Goal: Task Accomplishment & Management: Complete application form

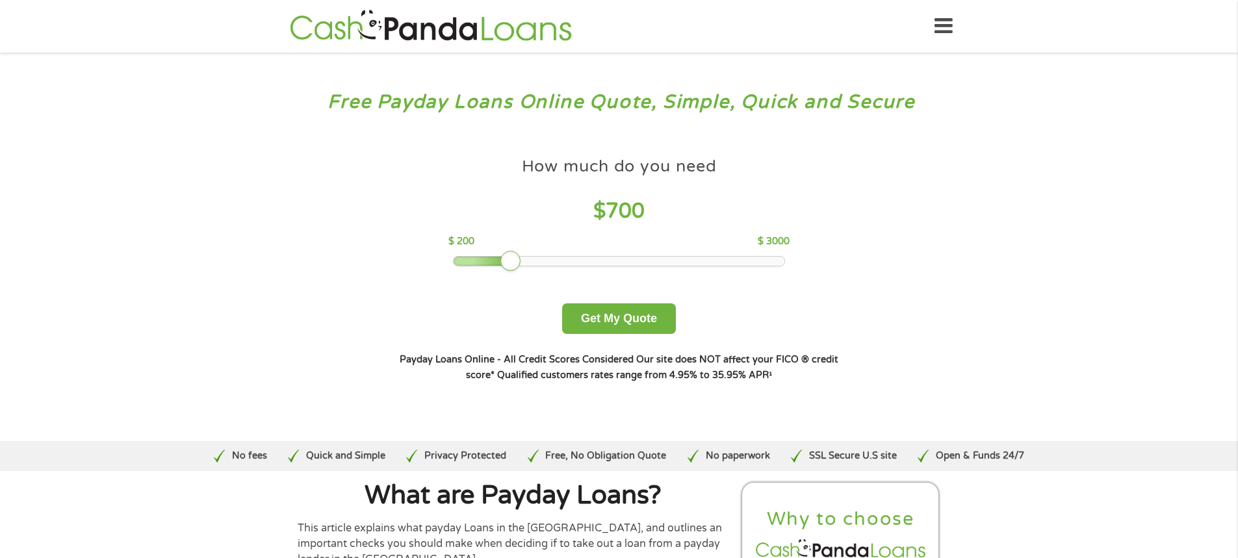
click at [510, 257] on div at bounding box center [619, 261] width 331 height 9
click at [495, 259] on div at bounding box center [619, 261] width 331 height 9
click at [623, 328] on button "Get My Quote" at bounding box center [619, 319] width 114 height 31
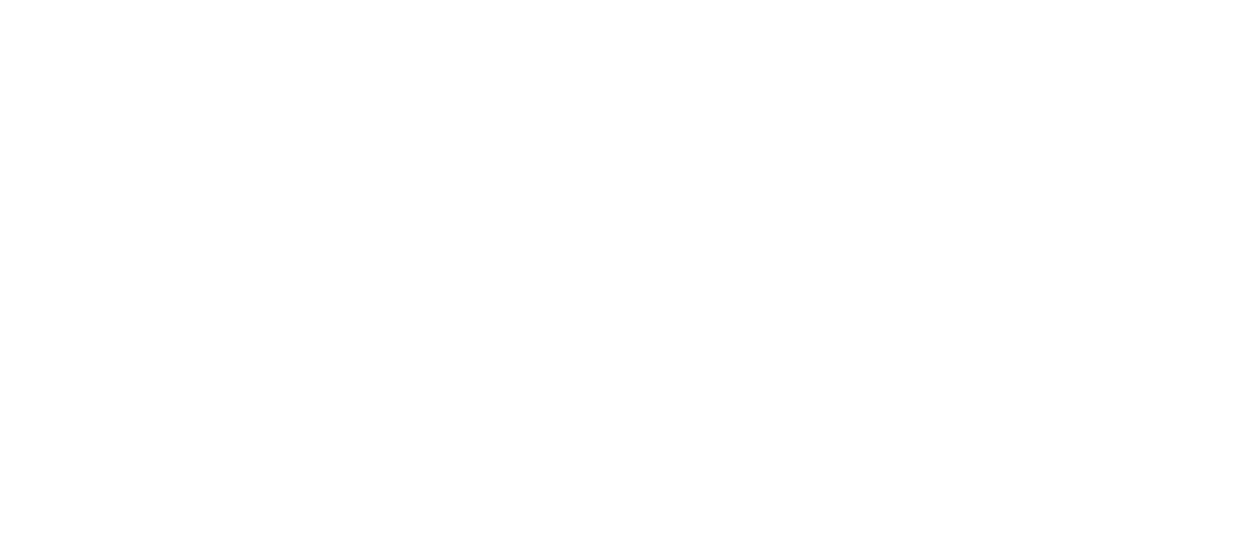
click at [0, 0] on html at bounding box center [0, 0] width 0 height 0
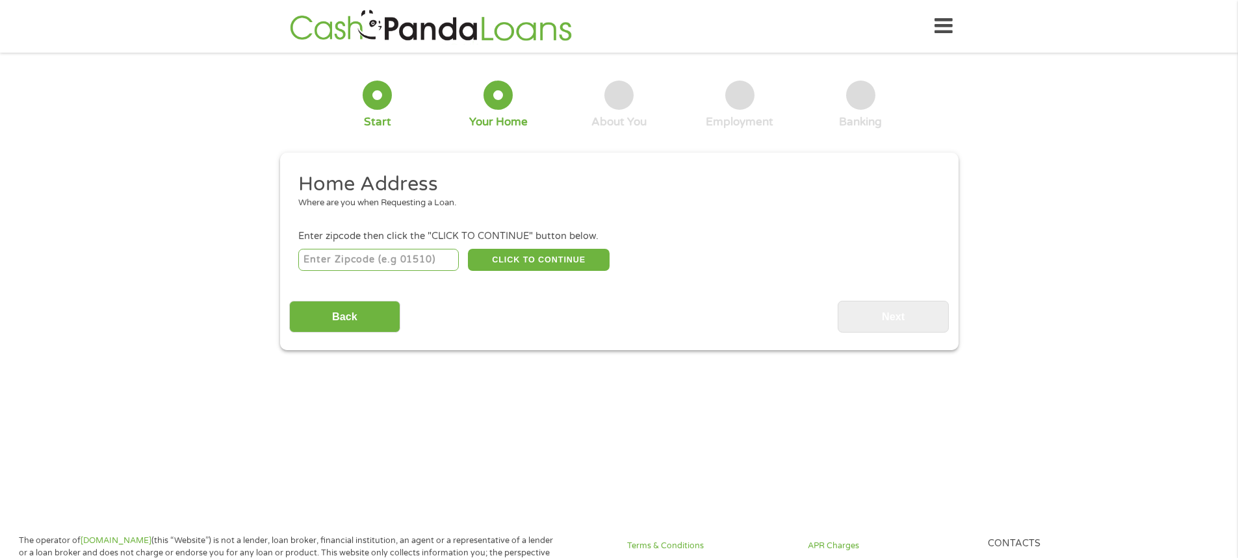
click at [405, 255] on input "number" at bounding box center [378, 260] width 161 height 22
type input "79424"
click at [575, 253] on button "CLICK TO CONTINUE" at bounding box center [539, 260] width 142 height 22
type input "79424"
type input "Lubbock"
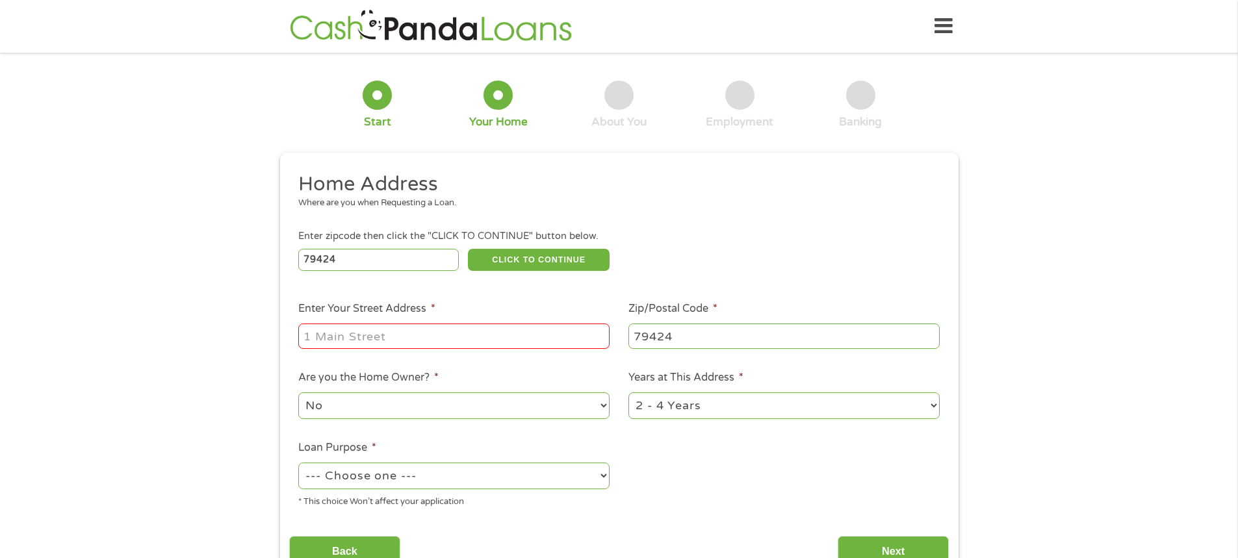
click at [432, 339] on input "Enter Your Street Address *" at bounding box center [453, 336] width 311 height 25
type input "16401 Farm to Market 1730"
click at [468, 413] on select "No Yes" at bounding box center [453, 406] width 311 height 27
select select "yes"
click at [298, 393] on select "No Yes" at bounding box center [453, 406] width 311 height 27
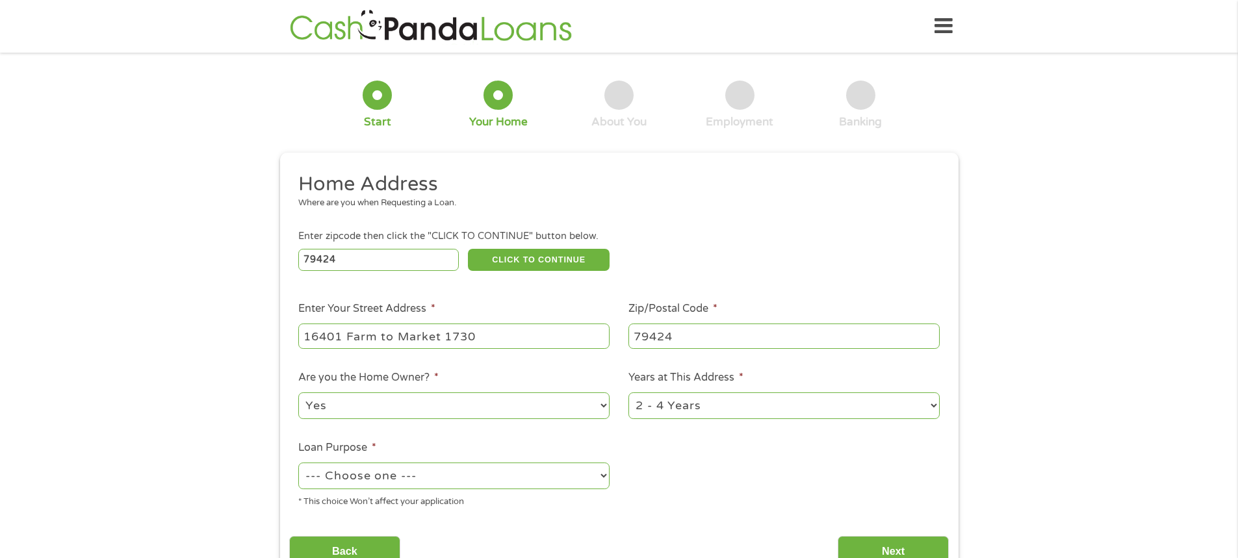
click at [677, 416] on select "1 Year or less 1 - 2 Years 2 - 4 Years Over 4 Years" at bounding box center [784, 406] width 311 height 27
select select "60months"
click at [629, 393] on select "1 Year or less 1 - 2 Years 2 - 4 Years Over 4 Years" at bounding box center [784, 406] width 311 height 27
click at [415, 473] on select "--- Choose one --- Pay Bills Debt Consolidation Home Improvement Major Purchase…" at bounding box center [453, 476] width 311 height 27
select select "other"
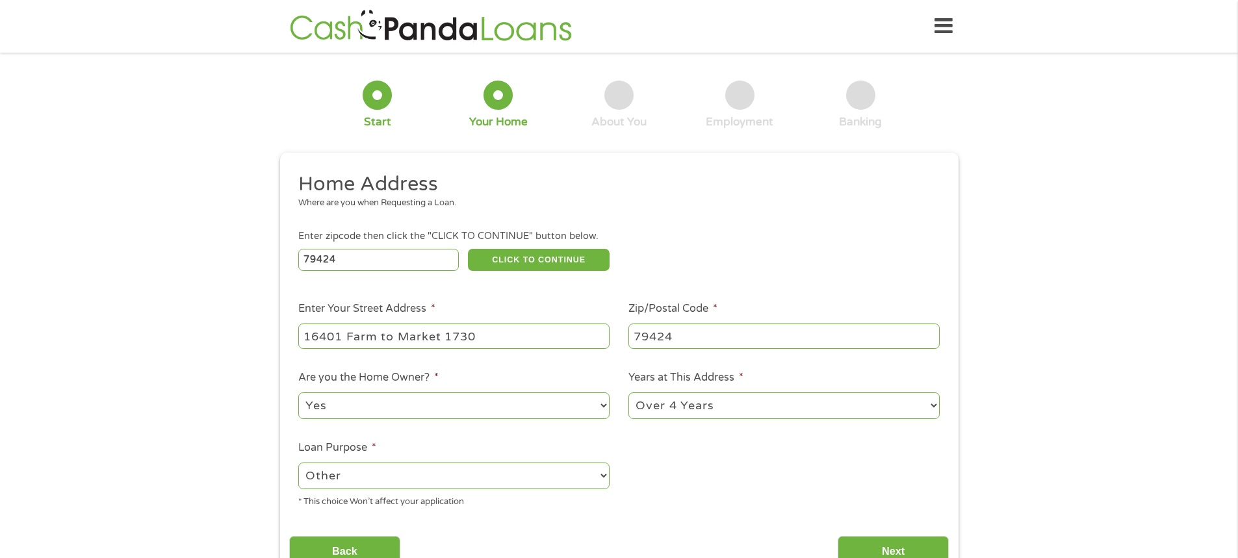
click at [298, 463] on select "--- Choose one --- Pay Bills Debt Consolidation Home Improvement Major Purchase…" at bounding box center [453, 476] width 311 height 27
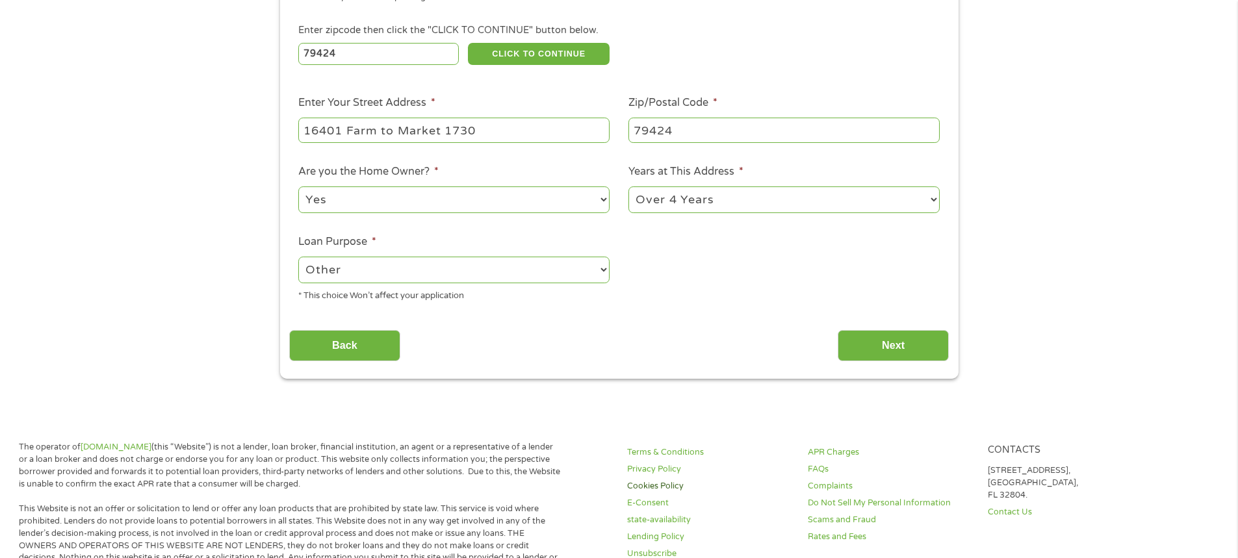
scroll to position [260, 0]
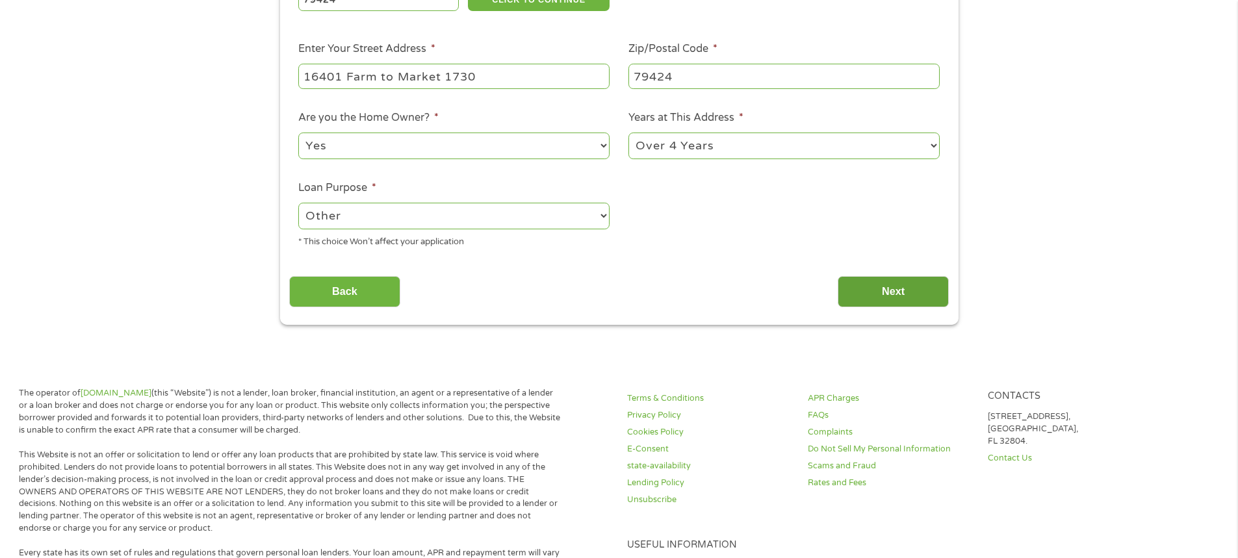
click at [892, 294] on input "Next" at bounding box center [893, 292] width 111 height 32
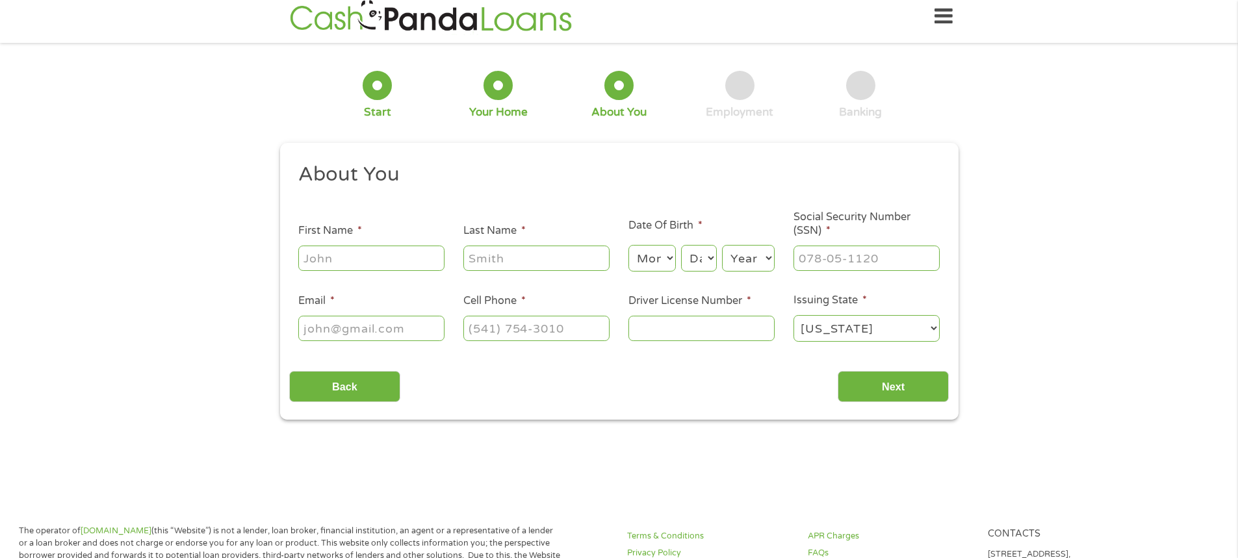
scroll to position [0, 0]
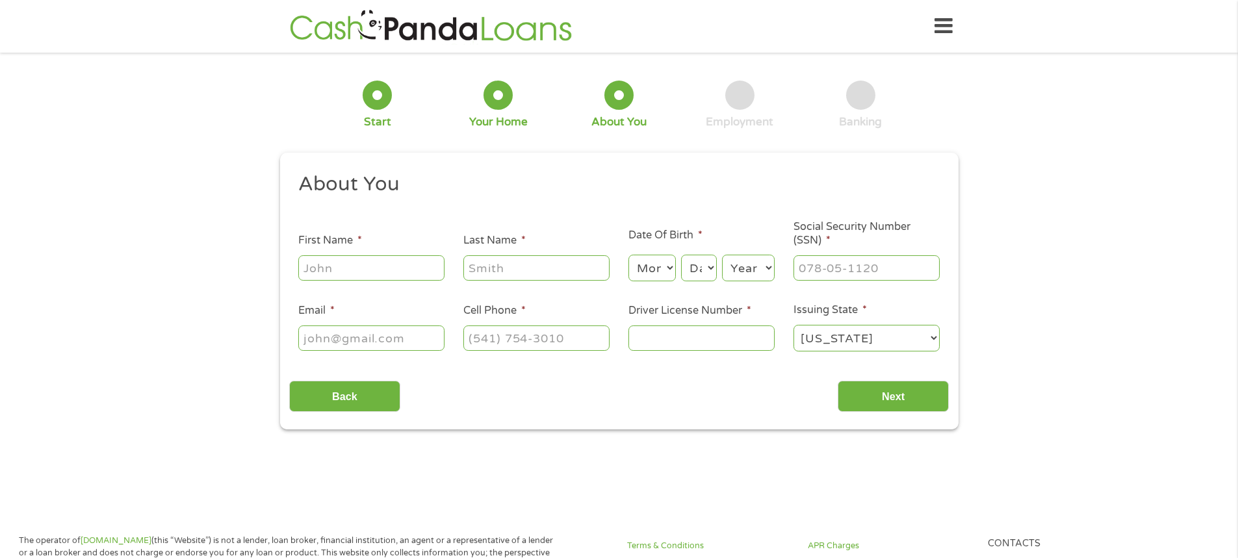
click at [348, 272] on input "First Name *" at bounding box center [371, 267] width 146 height 25
type input "[PERSON_NAME]"
type input "[EMAIL_ADDRESS][DOMAIN_NAME]"
type input "[PHONE_NUMBER]"
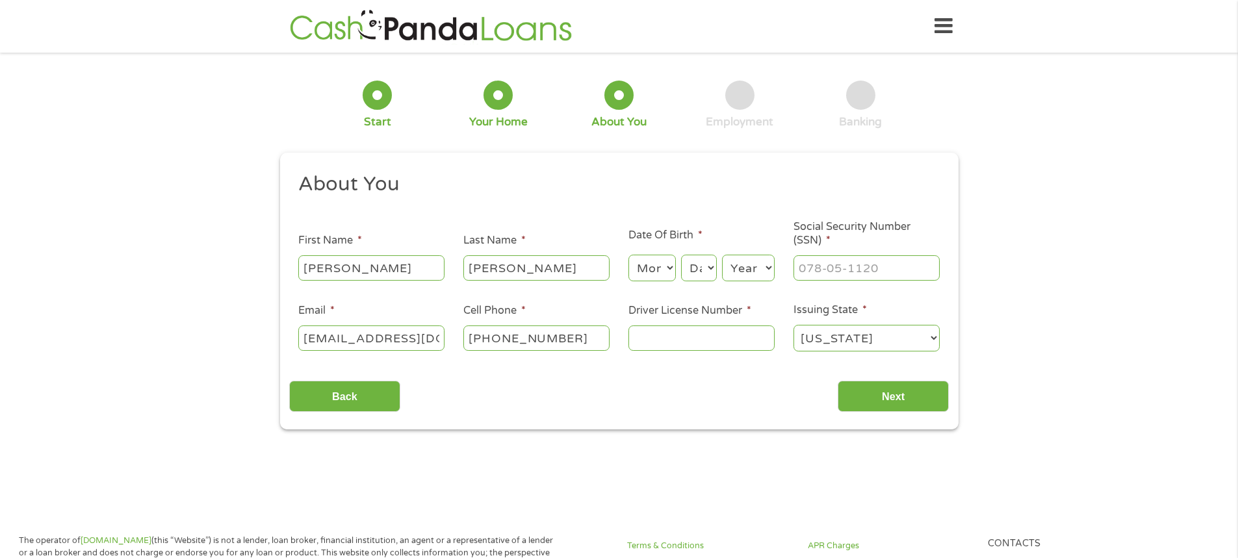
click at [669, 268] on select "Month 1 2 3 4 5 6 7 8 9 10 11 12" at bounding box center [652, 268] width 47 height 27
select select "3"
click at [629, 255] on select "Month 1 2 3 4 5 6 7 8 9 10 11 12" at bounding box center [652, 268] width 47 height 27
click at [698, 278] on select "Day 1 2 3 4 5 6 7 8 9 10 11 12 13 14 15 16 17 18 19 20 21 22 23 24 25 26 27 28 …" at bounding box center [698, 268] width 35 height 27
select select "2"
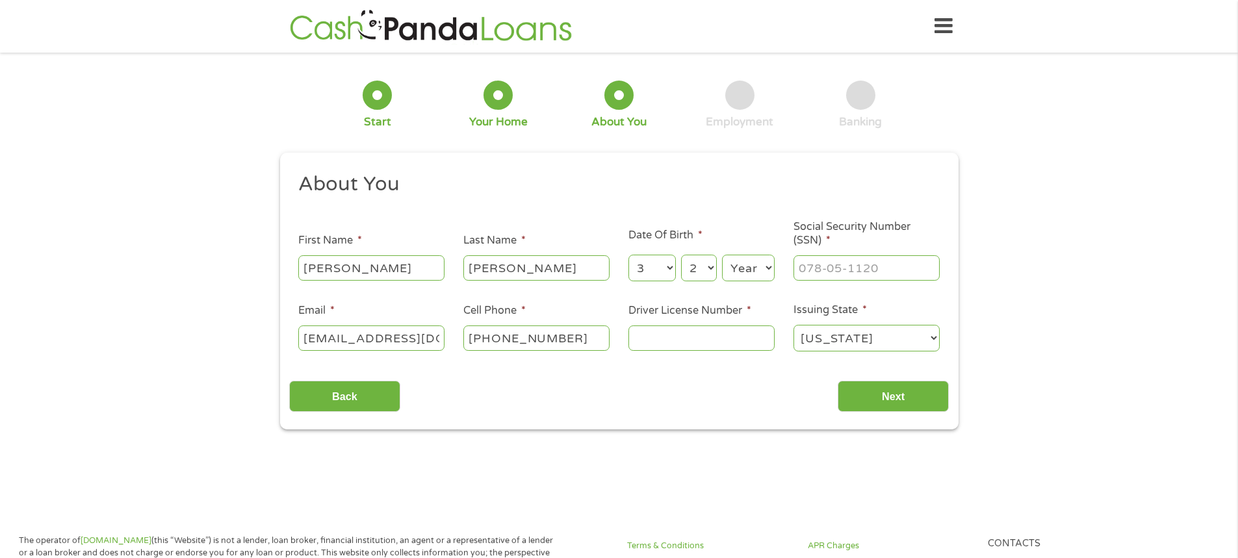
click at [681, 255] on select "Day 1 2 3 4 5 6 7 8 9 10 11 12 13 14 15 16 17 18 19 20 21 22 23 24 25 26 27 28 …" at bounding box center [698, 268] width 35 height 27
click at [751, 262] on select "Year [DATE] 2006 2005 2004 2003 2002 2001 2000 1999 1998 1997 1996 1995 1994 19…" at bounding box center [748, 268] width 53 height 27
select select "1963"
click at [722, 255] on select "Year [DATE] 2006 2005 2004 2003 2002 2001 2000 1999 1998 1997 1996 1995 1994 19…" at bounding box center [748, 268] width 53 height 27
click at [828, 266] on input "___-__-____" at bounding box center [867, 267] width 146 height 25
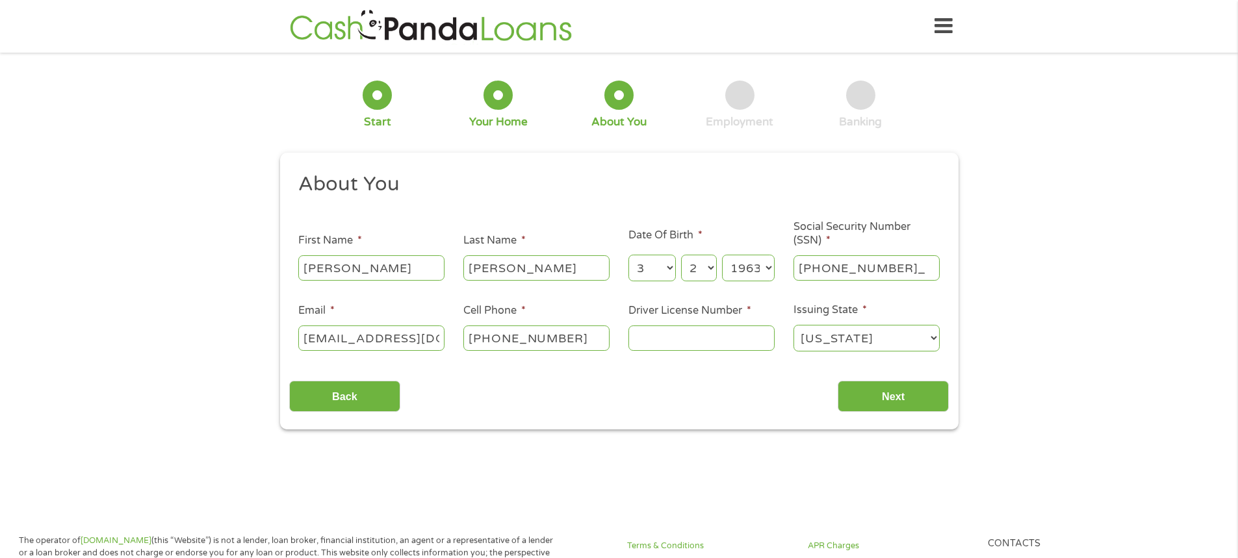
type input "449-23-9868"
click at [668, 337] on input "Driver License Number *" at bounding box center [702, 338] width 146 height 25
type input "04422353"
click at [886, 387] on input "Next" at bounding box center [893, 397] width 111 height 32
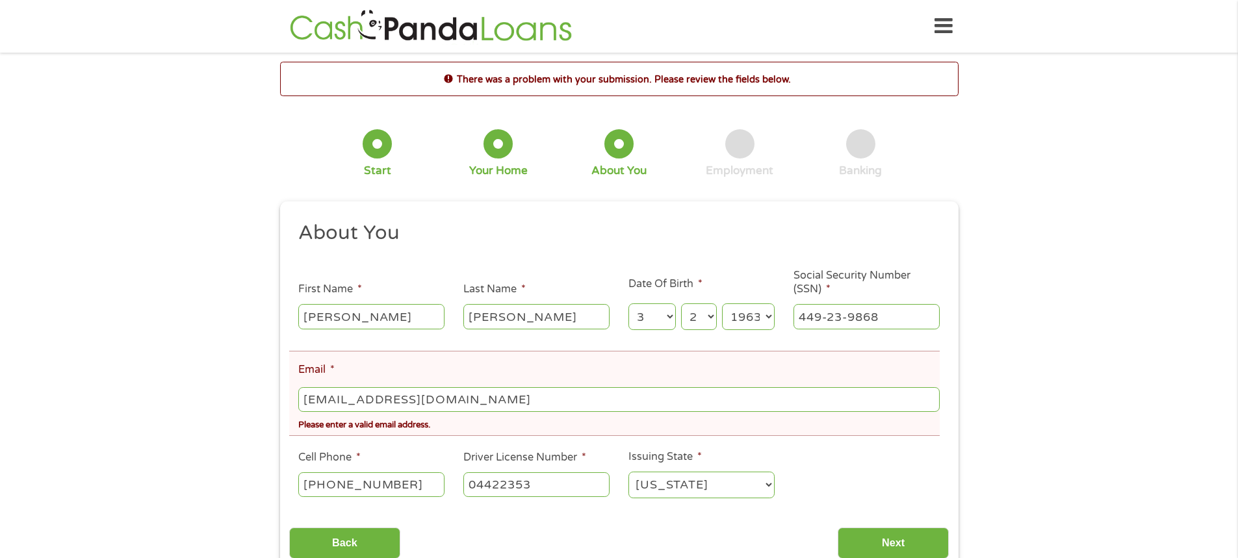
click at [486, 397] on input "[EMAIL_ADDRESS][DOMAIN_NAME]" at bounding box center [618, 399] width 641 height 25
